Goal: Task Accomplishment & Management: Manage account settings

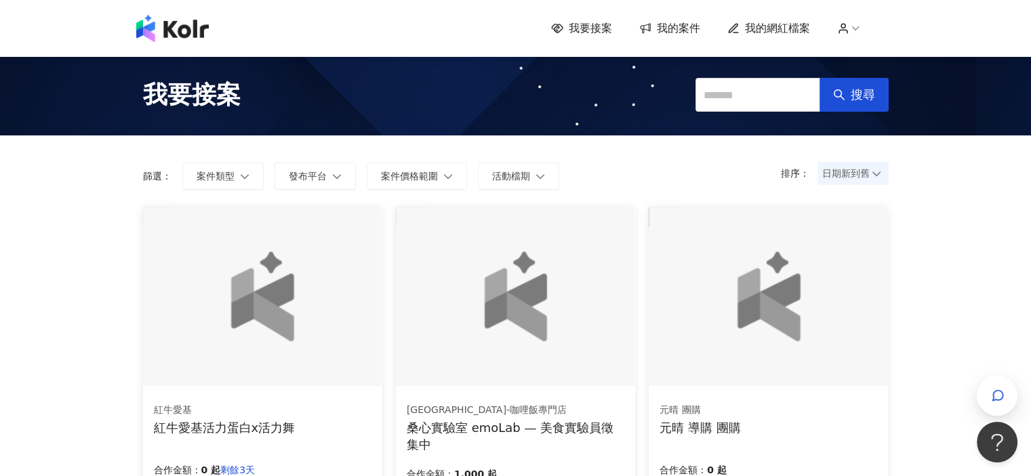
click at [598, 32] on span "我要接案" at bounding box center [589, 28] width 43 height 15
click at [661, 26] on link "我的案件" at bounding box center [669, 28] width 61 height 15
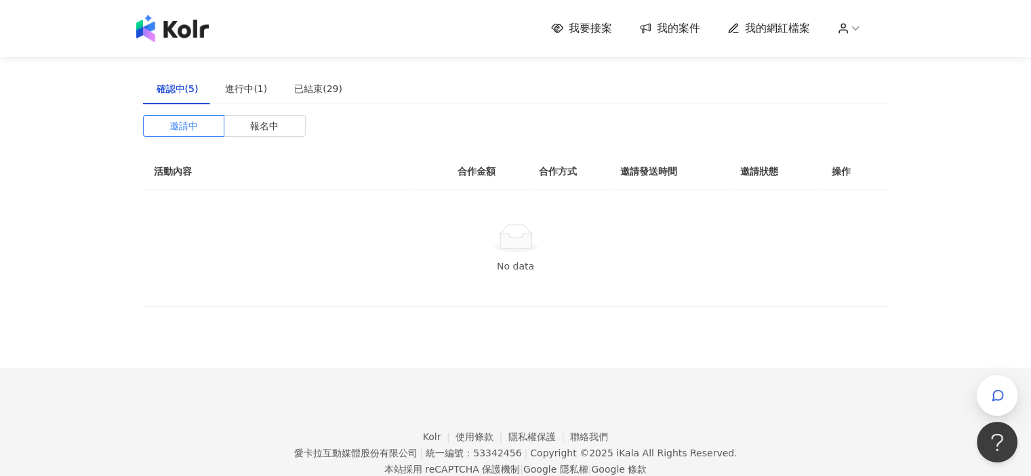
click at [612, 28] on span "我要接案" at bounding box center [589, 28] width 43 height 15
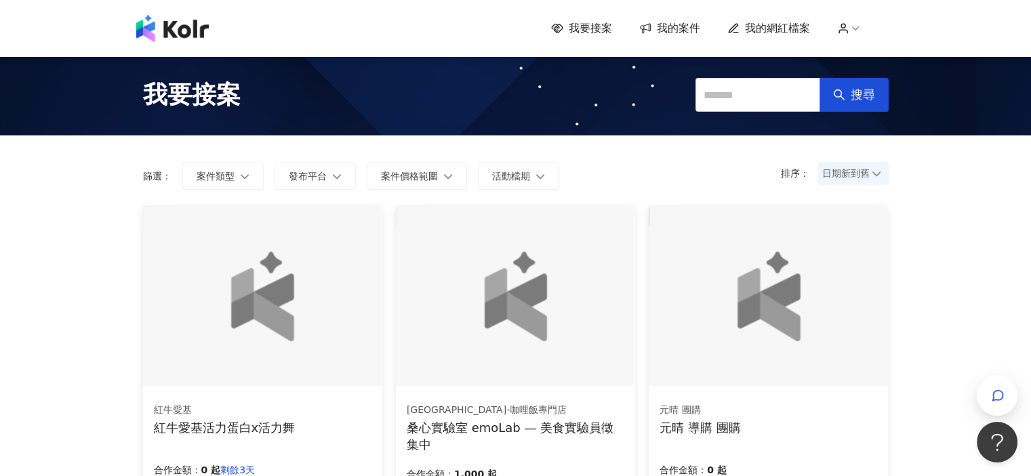
click at [662, 25] on span "我的案件" at bounding box center [678, 28] width 43 height 15
